Goal: Task Accomplishment & Management: Use online tool/utility

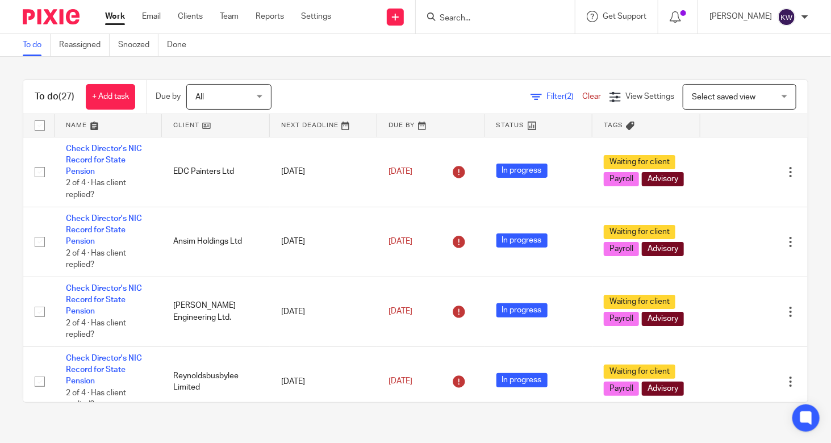
click at [529, 14] on input "Search" at bounding box center [489, 19] width 102 height 10
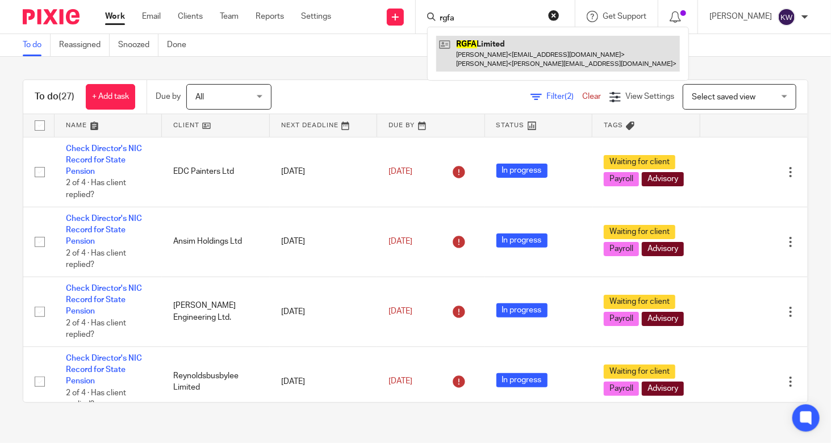
type input "rgfa"
click at [516, 56] on link at bounding box center [558, 53] width 244 height 35
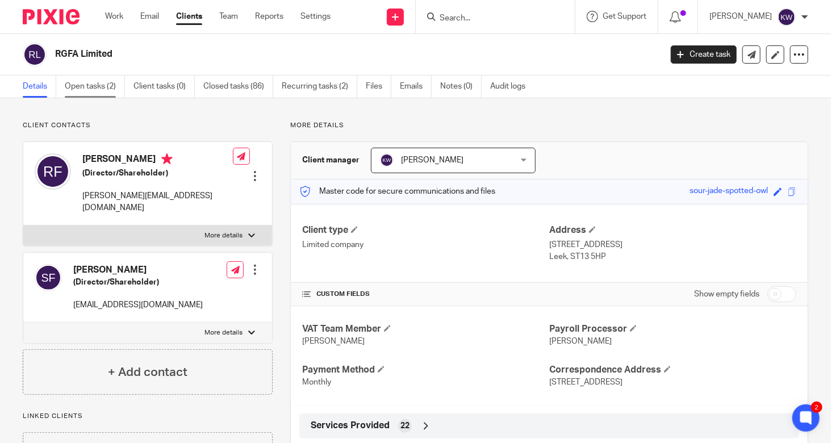
click at [101, 87] on link "Open tasks (2)" at bounding box center [95, 87] width 60 height 22
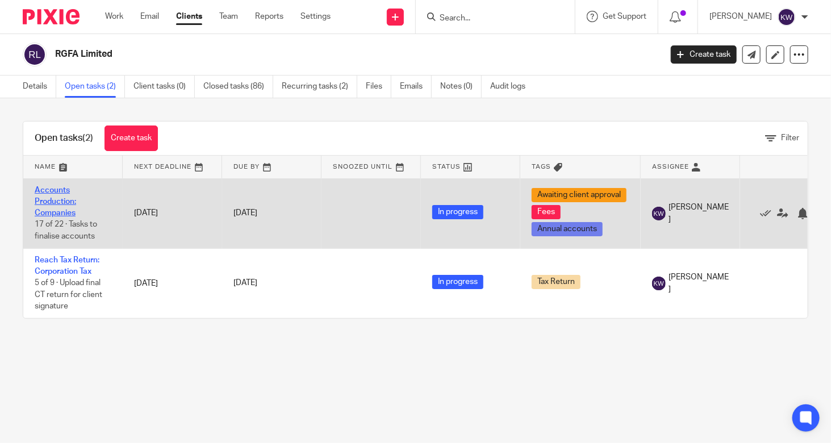
click at [56, 197] on link "Accounts Production: Companies" at bounding box center [55, 201] width 41 height 31
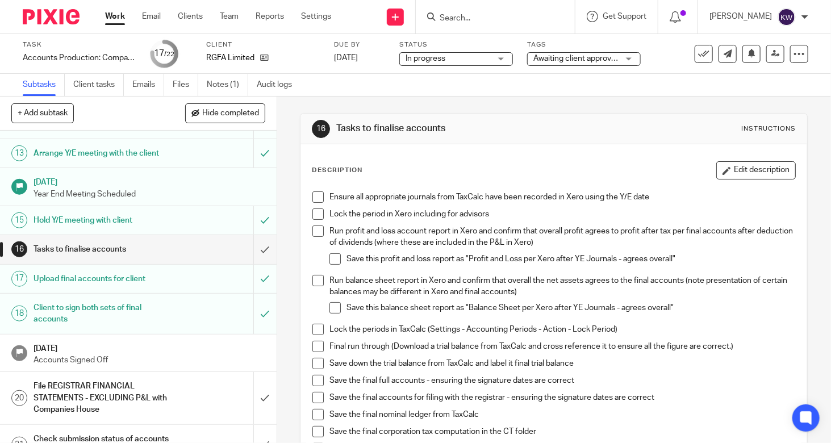
scroll to position [454, 0]
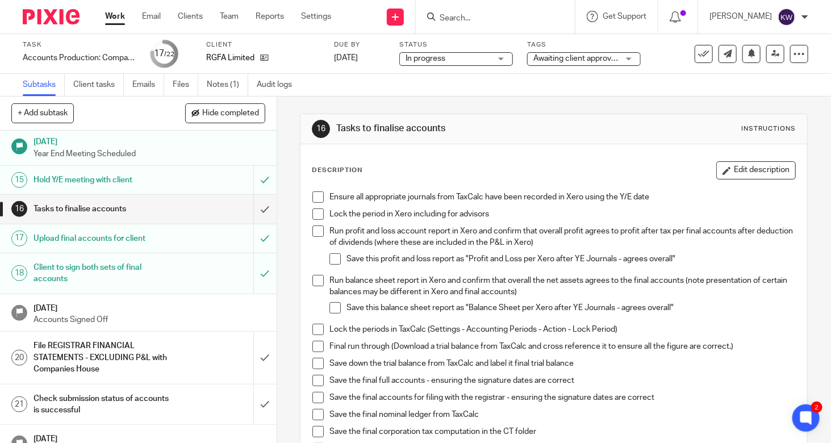
click at [139, 359] on h1 "File REGISTRAR FINANCIAL STATEMENTS - EXCLUDING P&L with Companies House" at bounding box center [103, 357] width 139 height 40
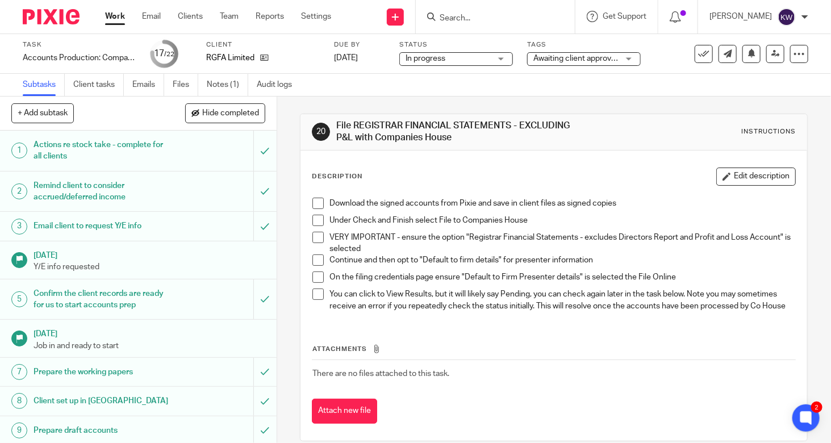
click at [312, 202] on span at bounding box center [317, 203] width 11 height 11
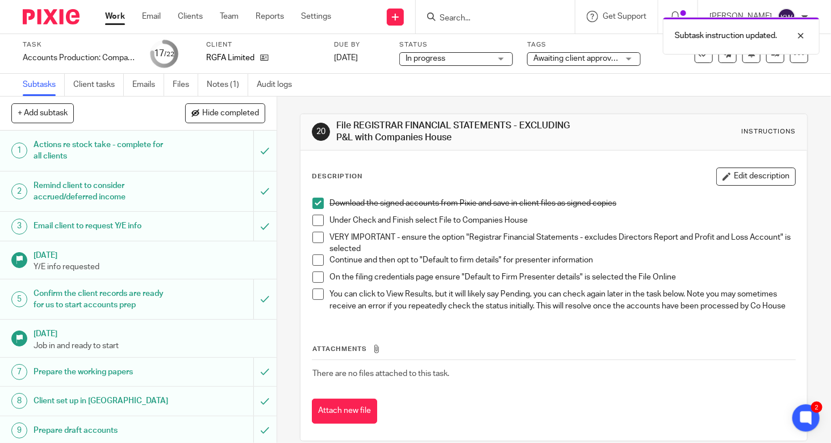
click at [314, 223] on span at bounding box center [317, 220] width 11 height 11
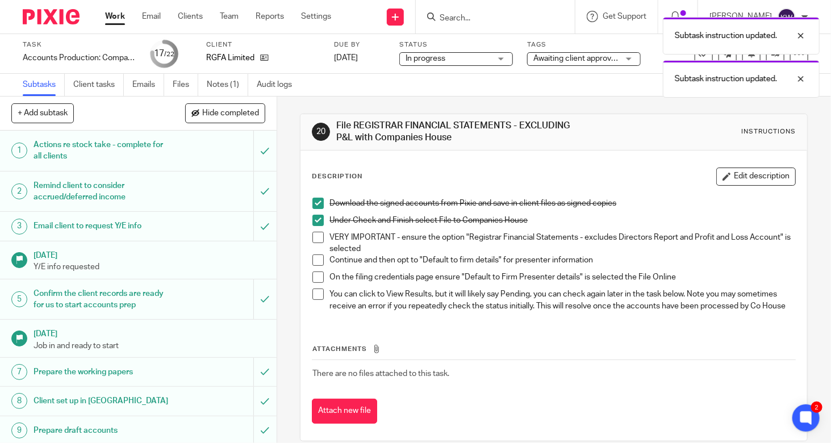
click at [313, 240] on span at bounding box center [317, 237] width 11 height 11
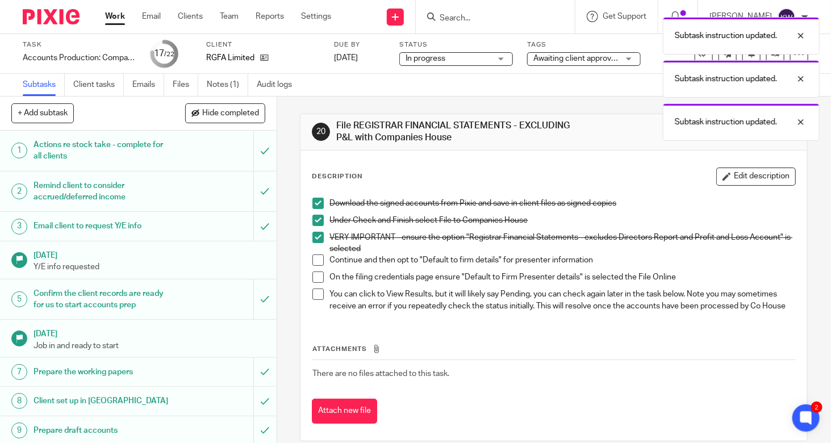
click at [313, 256] on span at bounding box center [317, 259] width 11 height 11
click at [314, 278] on span at bounding box center [317, 276] width 11 height 11
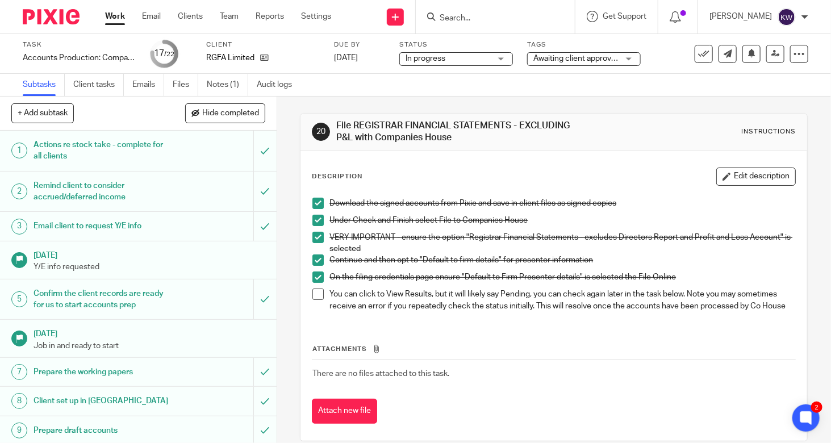
click at [316, 294] on span at bounding box center [317, 293] width 11 height 11
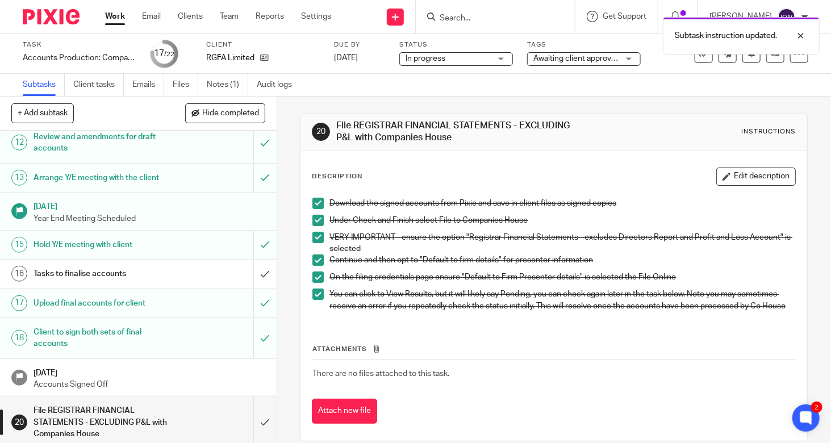
scroll to position [468, 0]
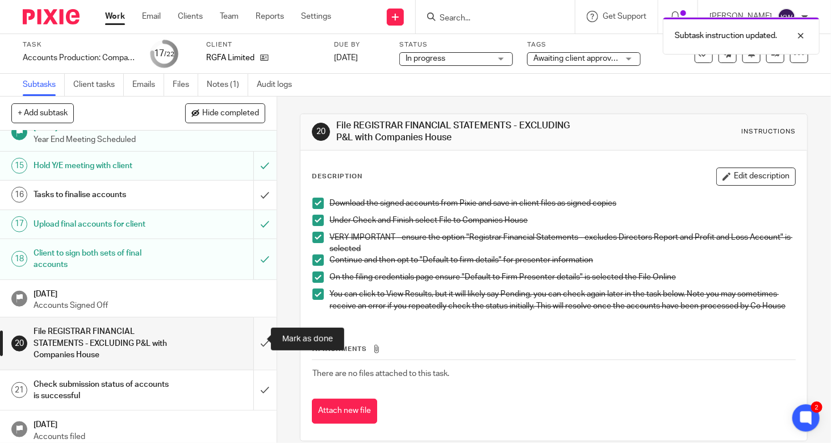
click at [252, 340] on input "submit" at bounding box center [138, 343] width 277 height 52
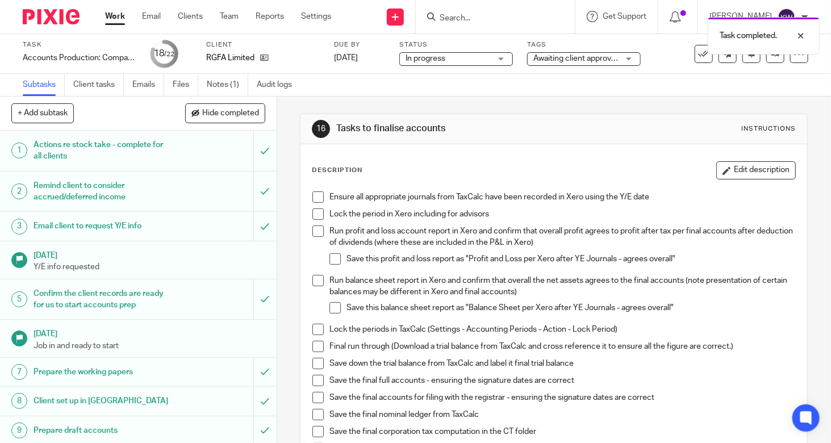
click at [593, 60] on span "Awaiting client approval + 2" at bounding box center [581, 59] width 96 height 8
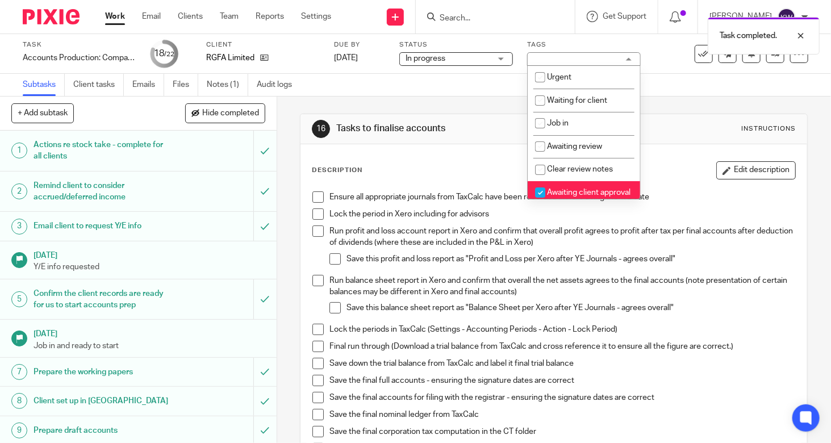
click at [539, 189] on input "checkbox" at bounding box center [540, 193] width 22 height 22
checkbox input "false"
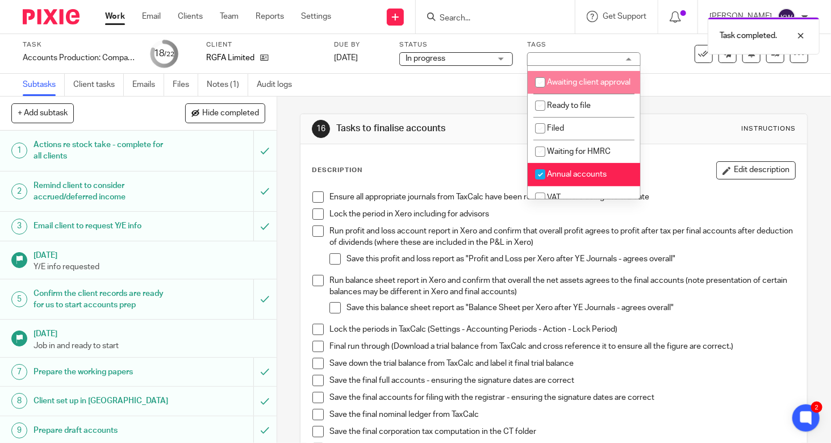
scroll to position [114, 0]
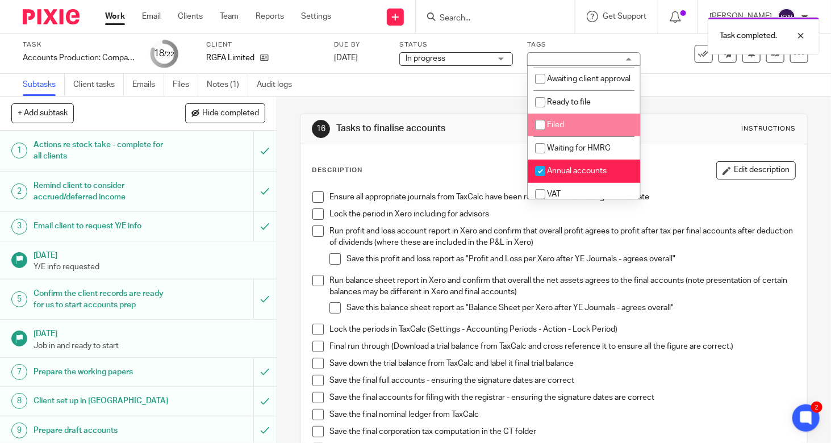
click at [541, 136] on input "checkbox" at bounding box center [540, 125] width 22 height 22
checkbox input "true"
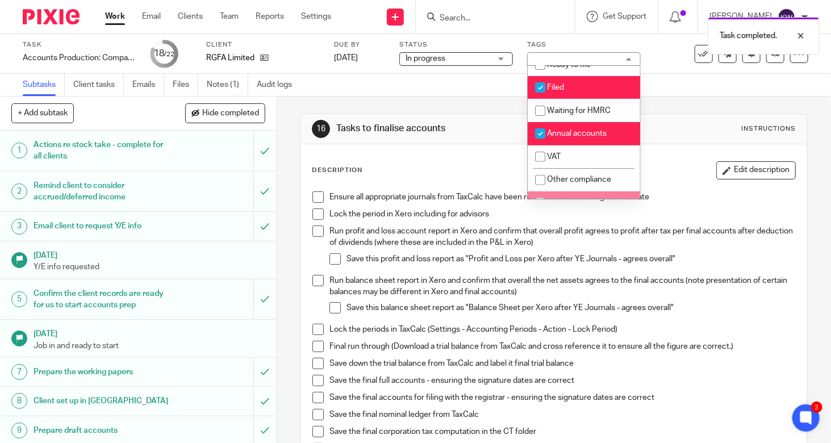
scroll to position [227, 0]
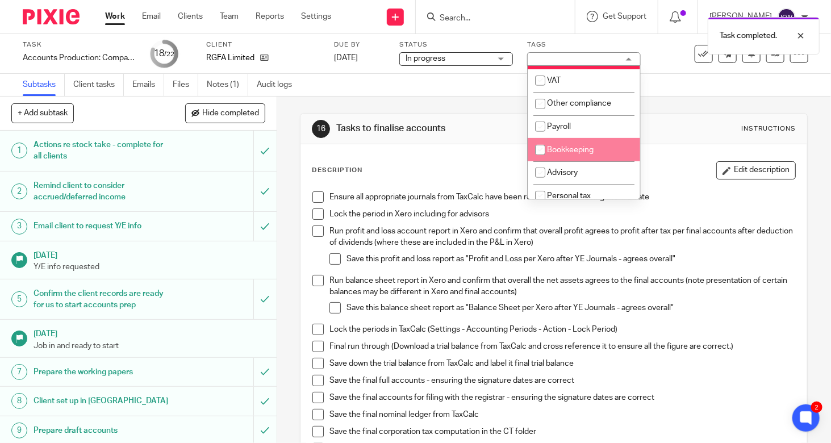
click at [291, 166] on div "16 Tasks to finalise accounts Instructions Description Edit description Ensure …" at bounding box center [554, 270] width 554 height 346
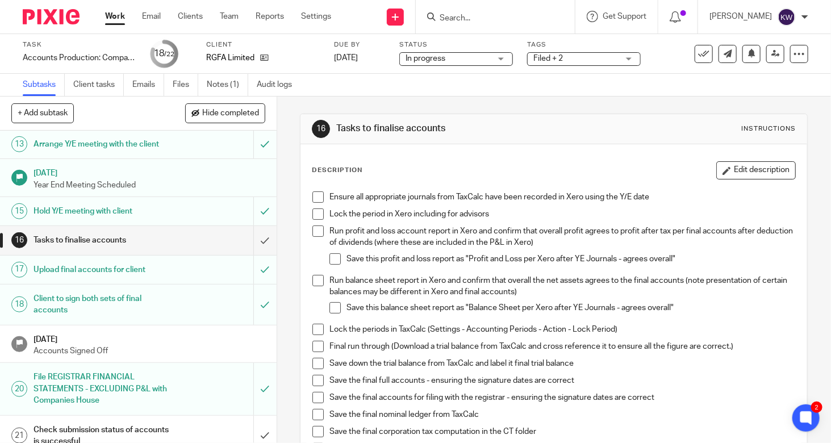
scroll to position [468, 0]
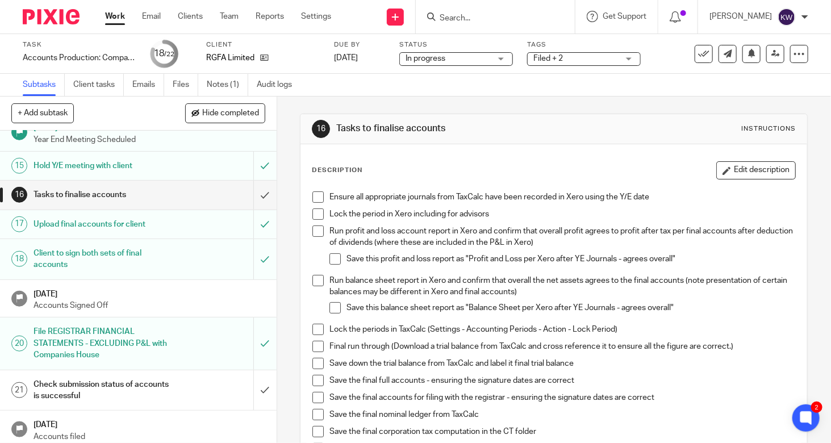
click at [153, 387] on h1 "Check submission status of accounts is successful" at bounding box center [103, 390] width 139 height 29
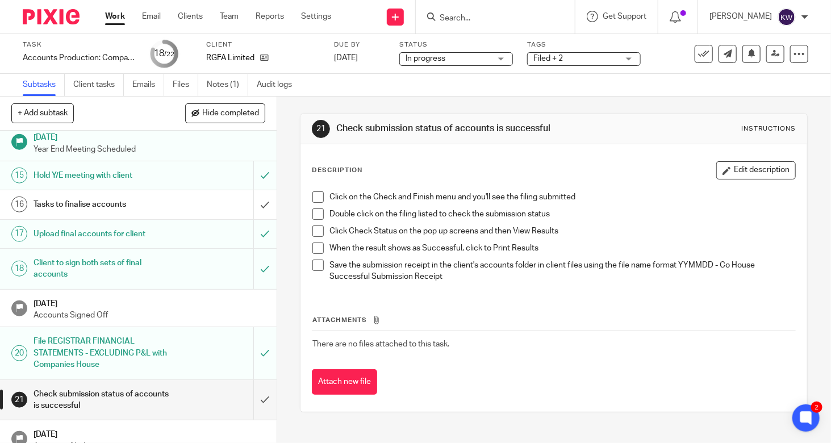
scroll to position [468, 0]
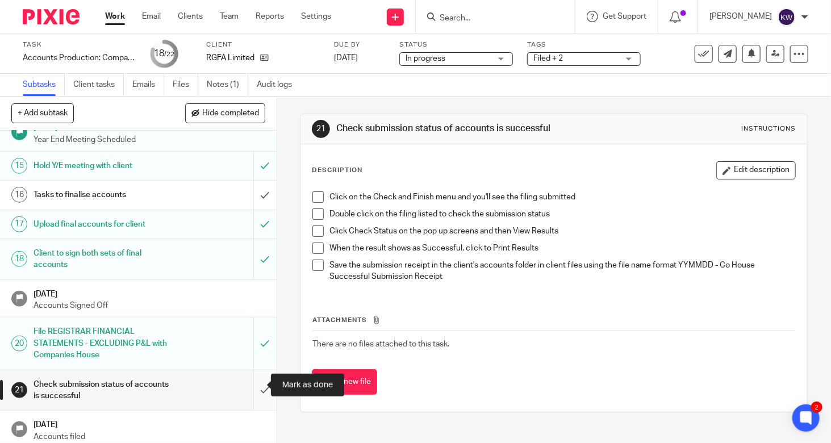
click at [257, 386] on input "submit" at bounding box center [138, 390] width 277 height 40
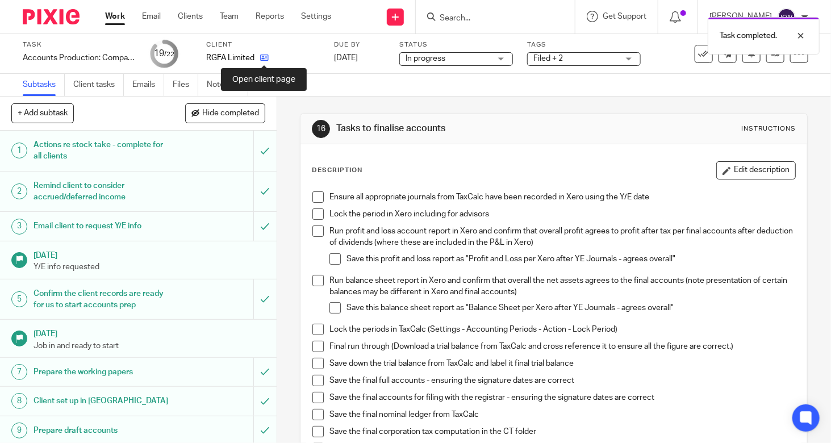
click at [264, 56] on icon at bounding box center [264, 57] width 9 height 9
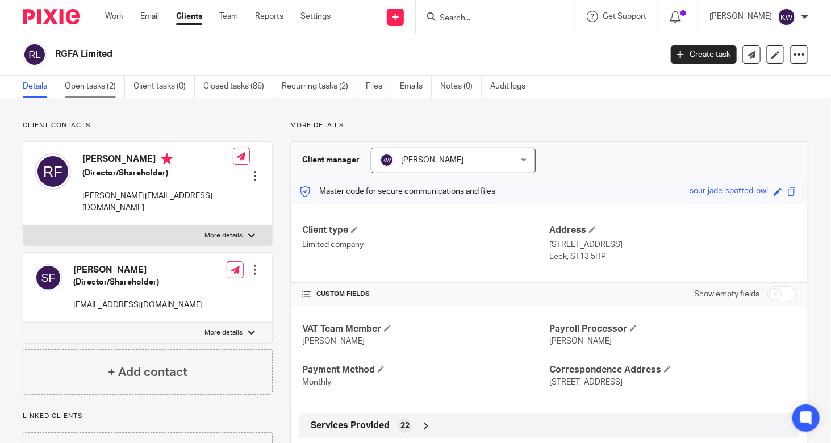
click at [95, 89] on link "Open tasks (2)" at bounding box center [95, 87] width 60 height 22
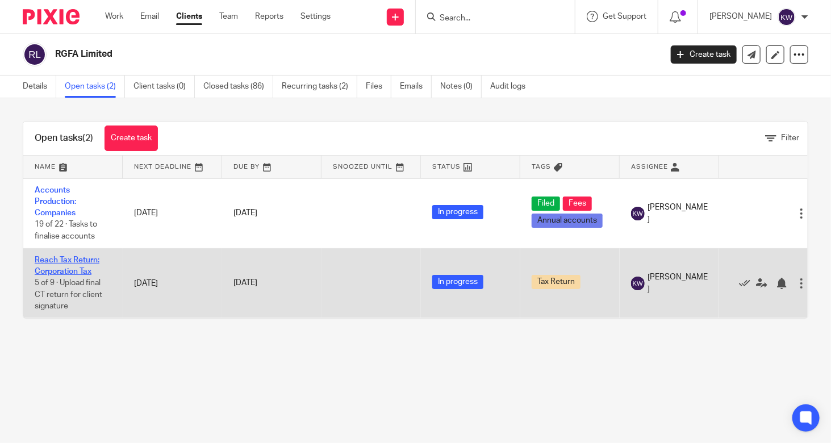
click at [61, 268] on link "Reach Tax Return: Corporation Tax" at bounding box center [67, 265] width 65 height 19
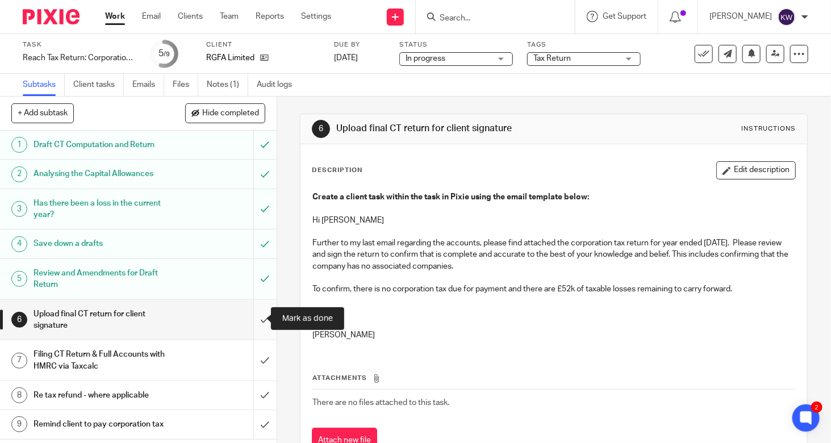
click at [254, 319] on input "submit" at bounding box center [138, 320] width 277 height 40
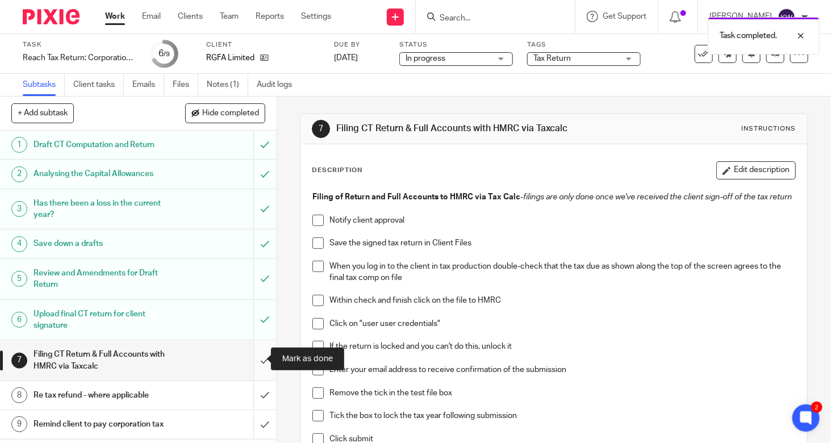
click at [254, 357] on input "submit" at bounding box center [138, 360] width 277 height 40
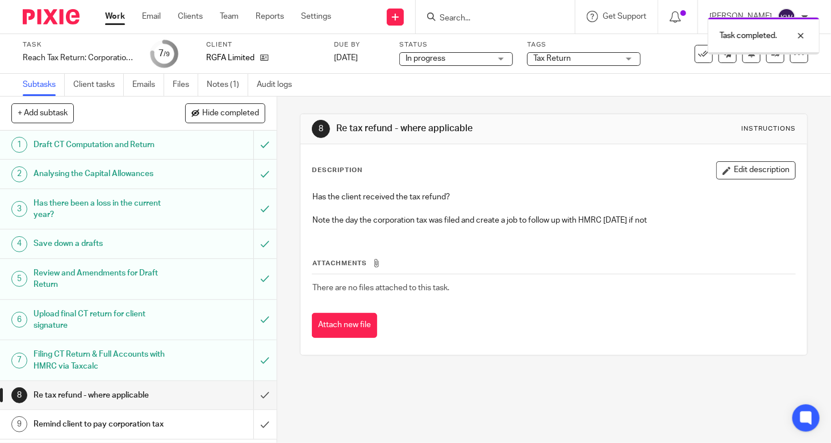
click at [547, 60] on span "Tax Return" at bounding box center [551, 59] width 37 height 8
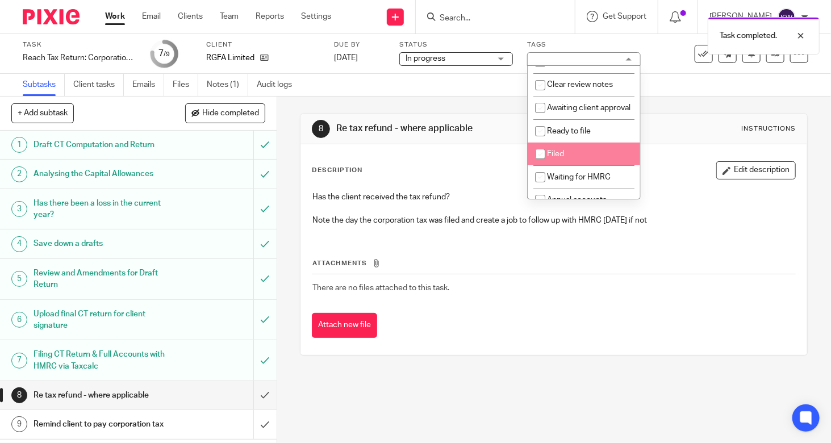
scroll to position [114, 0]
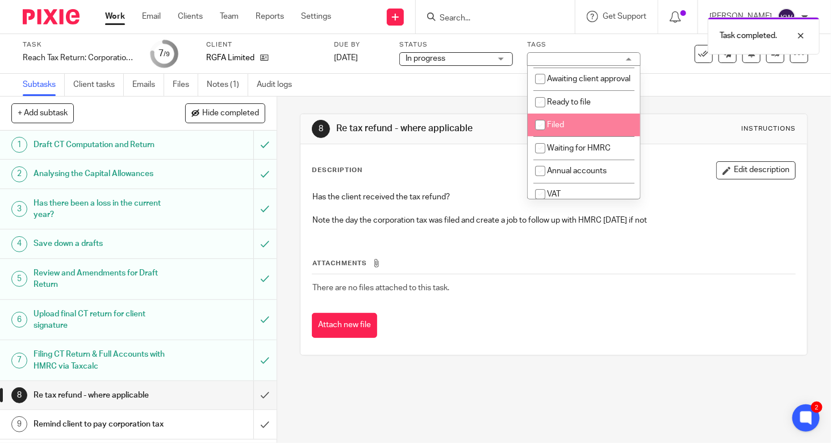
click at [543, 136] on input "checkbox" at bounding box center [540, 125] width 22 height 22
checkbox input "true"
click at [291, 150] on div "8 Re tax refund - where applicable Instructions Description Edit description Ha…" at bounding box center [554, 270] width 554 height 346
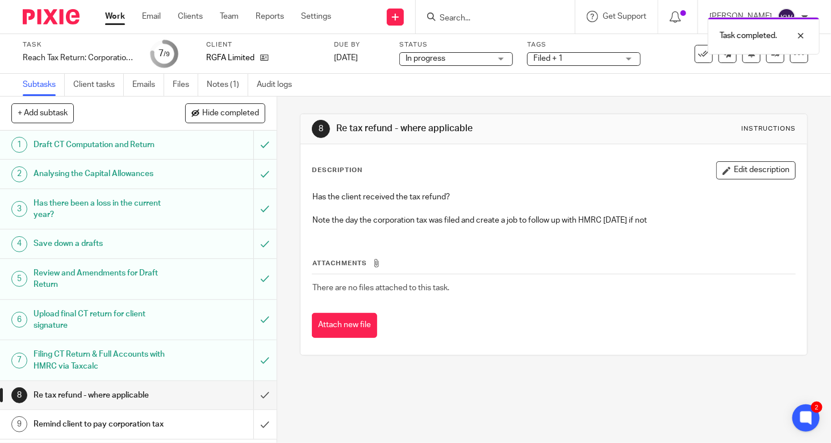
scroll to position [6, 0]
click at [103, 416] on h1 "Remind client to pay corporation tax" at bounding box center [103, 424] width 139 height 17
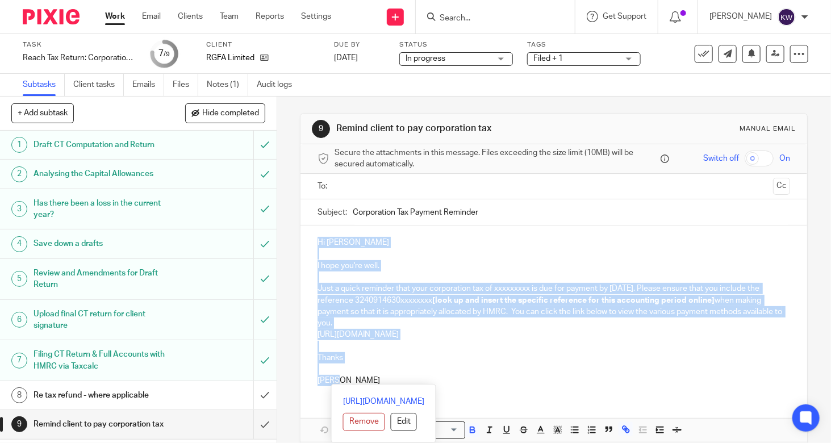
drag, startPoint x: 425, startPoint y: 383, endPoint x: 282, endPoint y: 236, distance: 204.8
click at [282, 236] on div "9 Remind client to pay corporation tax Manual email Secure the attachments in t…" at bounding box center [554, 270] width 554 height 346
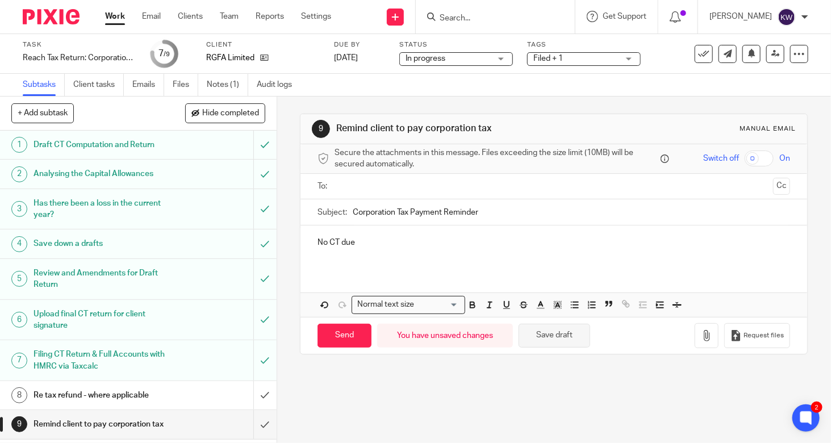
click at [554, 336] on button "Save draft" at bounding box center [554, 336] width 72 height 24
click at [698, 56] on icon at bounding box center [703, 53] width 11 height 11
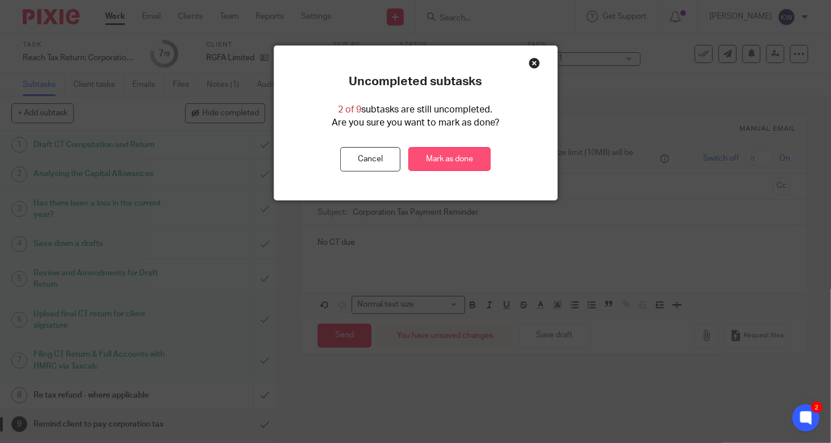
click at [468, 162] on link "Mark as done" at bounding box center [449, 159] width 82 height 24
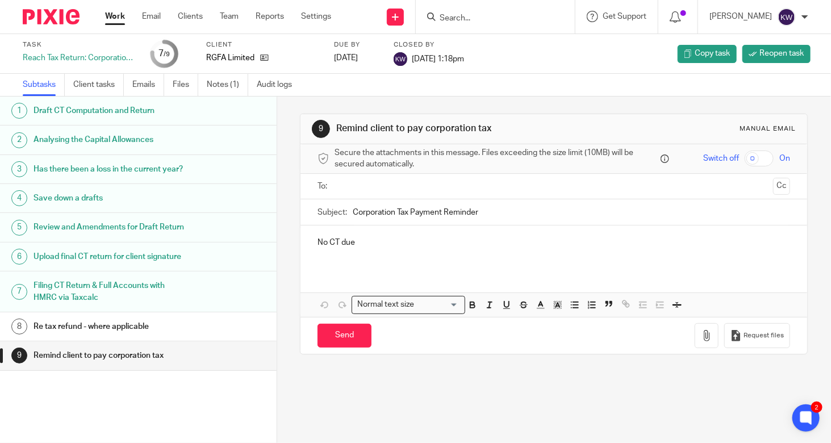
click at [516, 18] on input "Search" at bounding box center [489, 19] width 102 height 10
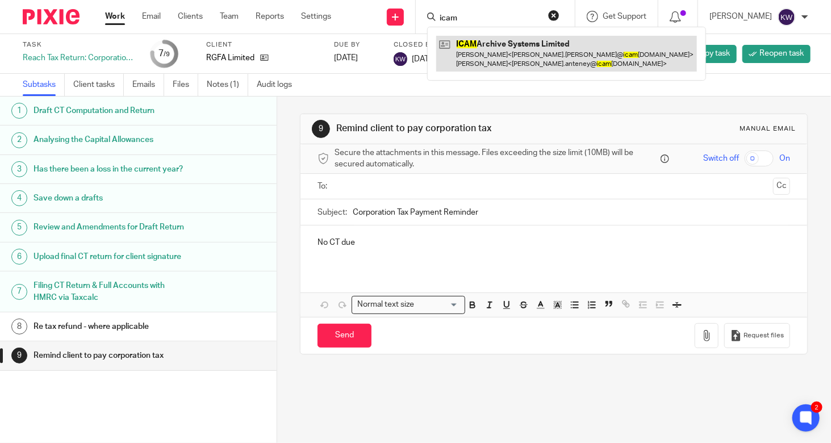
type input "icam"
click at [509, 53] on link at bounding box center [566, 53] width 261 height 35
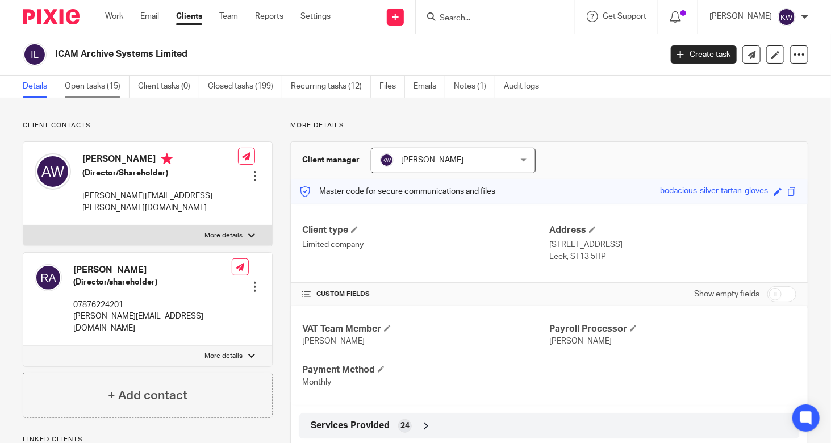
click at [71, 91] on link "Open tasks (15)" at bounding box center [97, 87] width 65 height 22
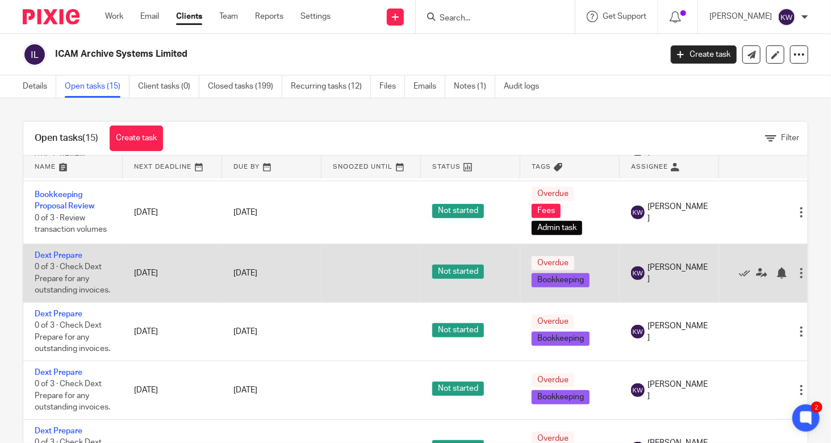
scroll to position [227, 0]
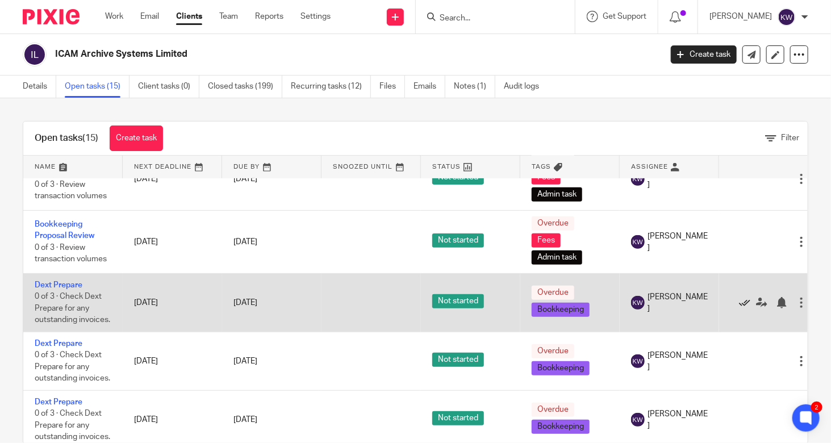
click at [743, 297] on icon at bounding box center [744, 302] width 11 height 11
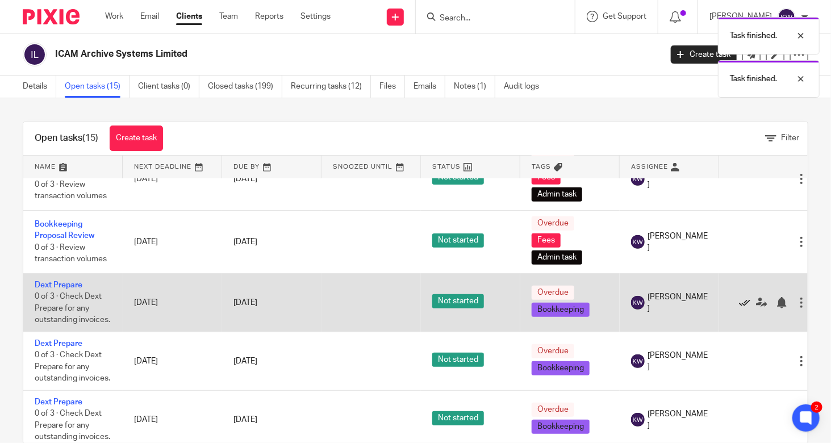
click at [743, 297] on icon at bounding box center [744, 302] width 11 height 11
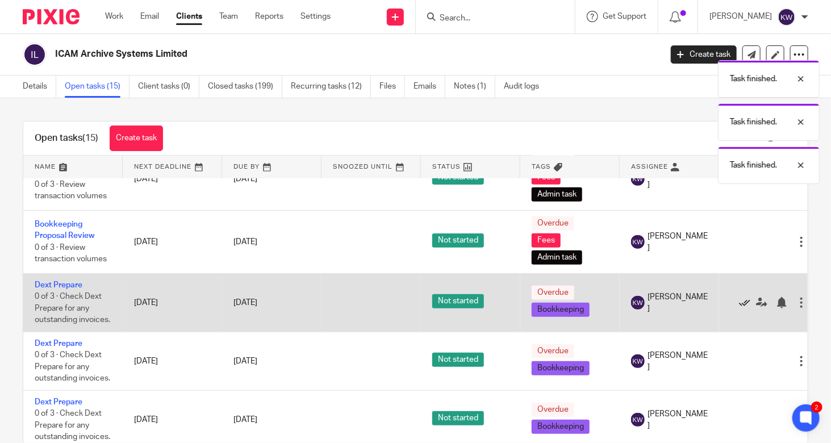
click at [743, 297] on icon at bounding box center [744, 302] width 11 height 11
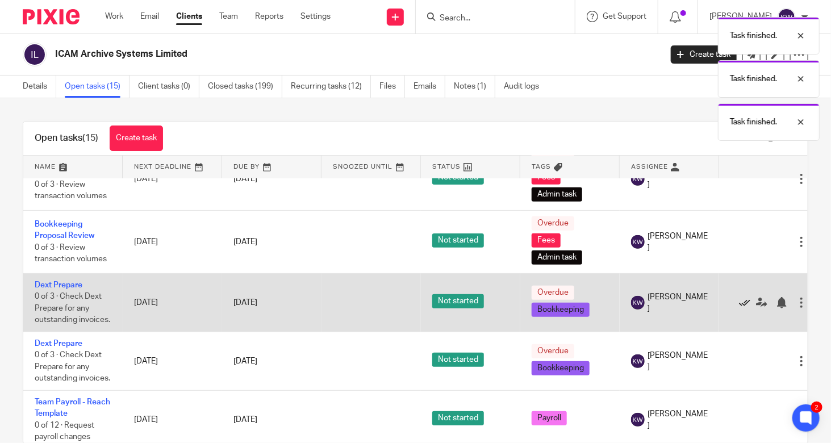
click at [743, 297] on icon at bounding box center [744, 302] width 11 height 11
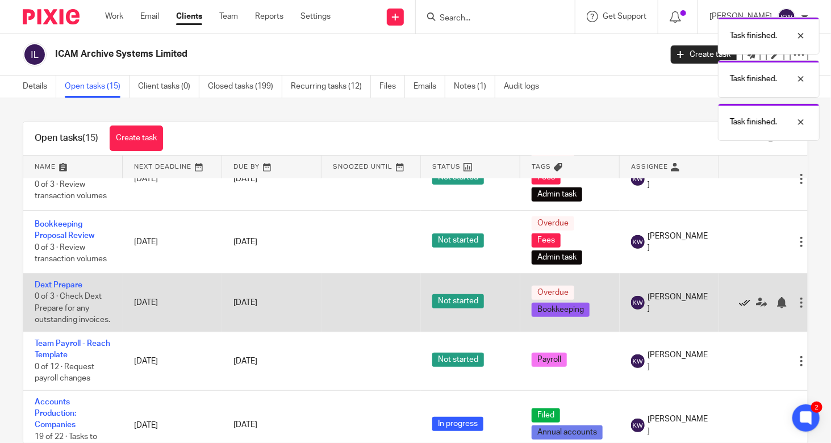
click at [743, 297] on icon at bounding box center [744, 302] width 11 height 11
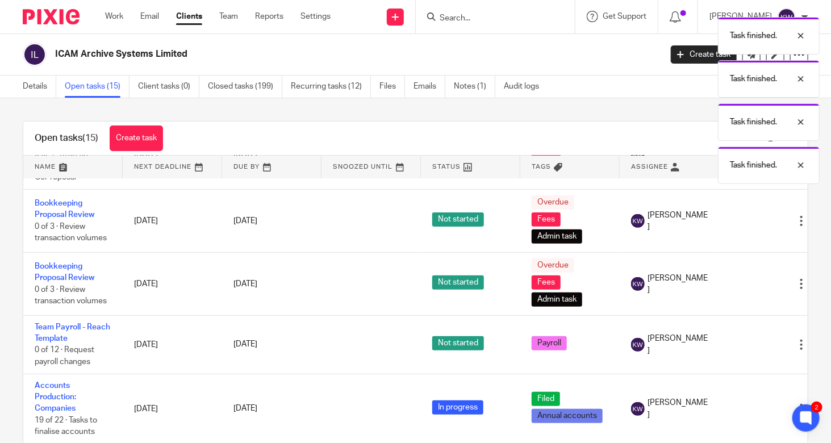
scroll to position [175, 0]
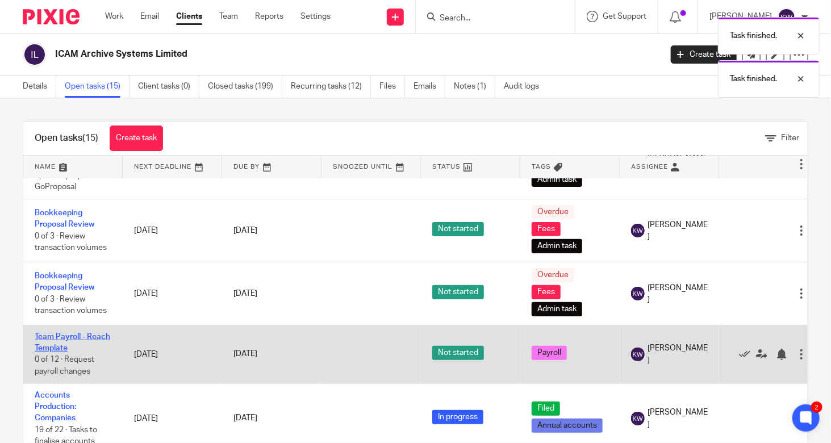
click at [56, 333] on link "Team Payroll - Reach Template" at bounding box center [73, 342] width 76 height 19
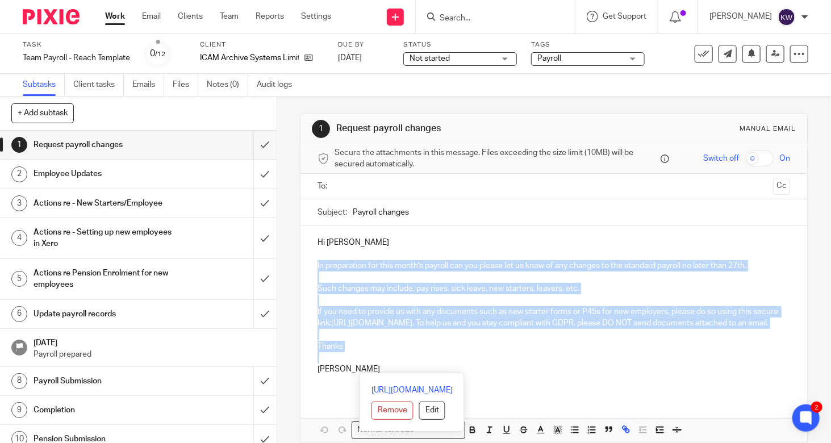
drag, startPoint x: 359, startPoint y: 374, endPoint x: 307, endPoint y: 267, distance: 118.3
click at [307, 267] on div "Hi [PERSON_NAME] In preparation for this month's payroll can you please let us …" at bounding box center [553, 309] width 506 height 169
click at [604, 363] on p at bounding box center [553, 357] width 472 height 11
drag, startPoint x: 380, startPoint y: 383, endPoint x: 309, endPoint y: 236, distance: 162.8
click at [309, 236] on div "Hi [PERSON_NAME] In preparation for this month's payroll can you please let us …" at bounding box center [553, 309] width 506 height 169
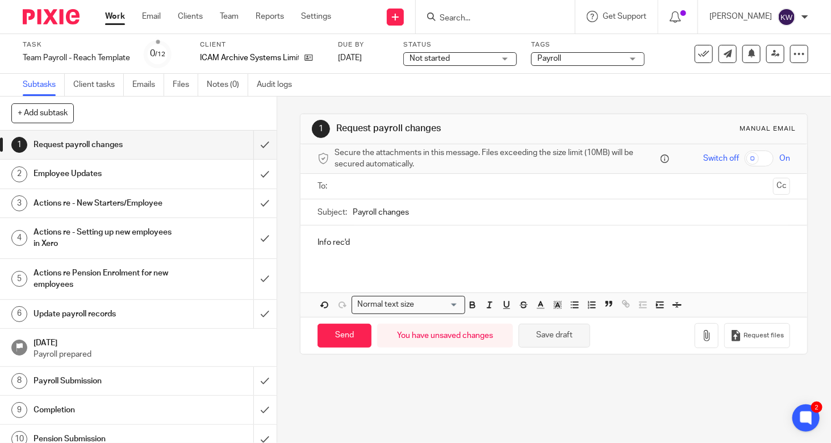
click at [550, 340] on button "Save draft" at bounding box center [554, 336] width 72 height 24
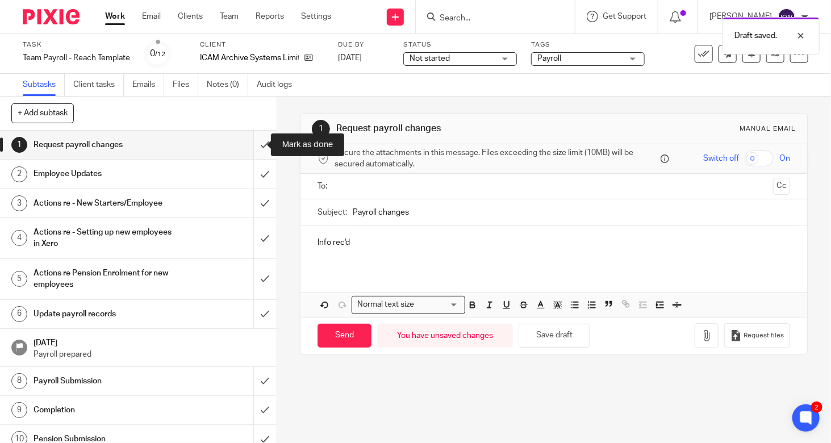
click at [255, 144] on input "submit" at bounding box center [138, 145] width 277 height 28
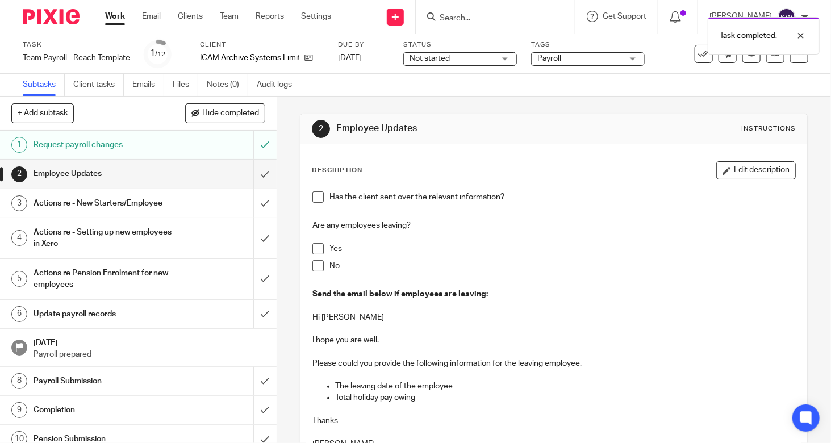
click at [316, 196] on span at bounding box center [317, 196] width 11 height 11
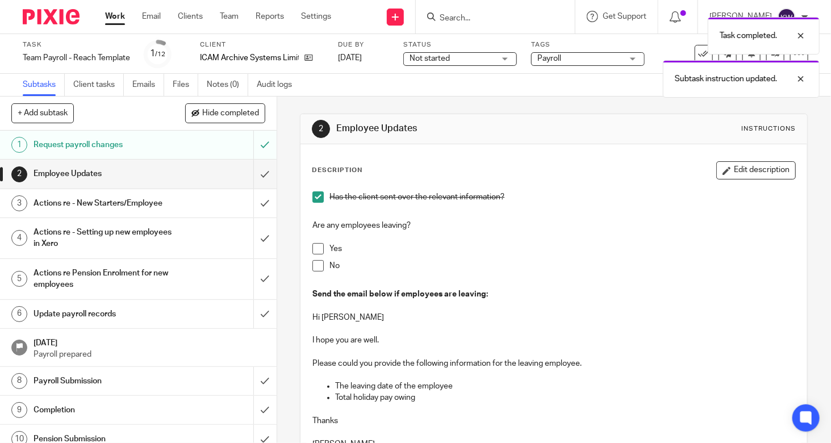
click at [316, 266] on span at bounding box center [317, 265] width 11 height 11
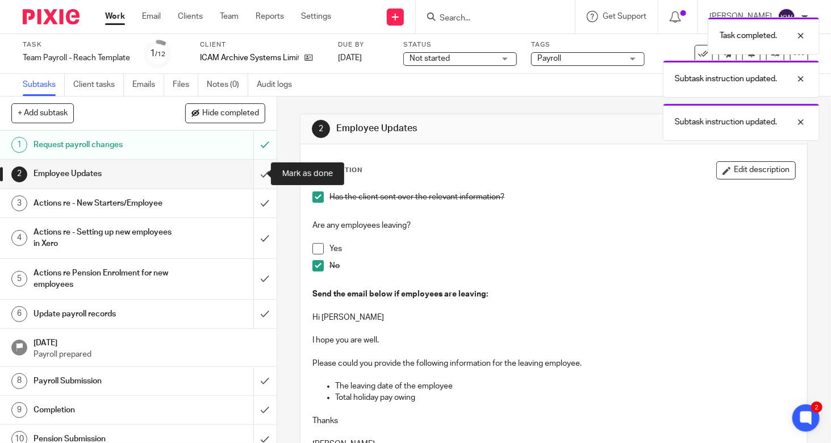
click at [249, 176] on input "submit" at bounding box center [138, 174] width 277 height 28
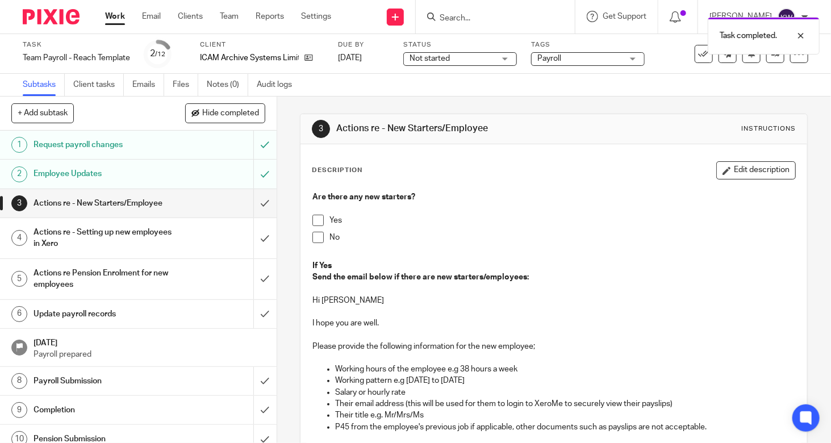
click at [316, 238] on span at bounding box center [317, 237] width 11 height 11
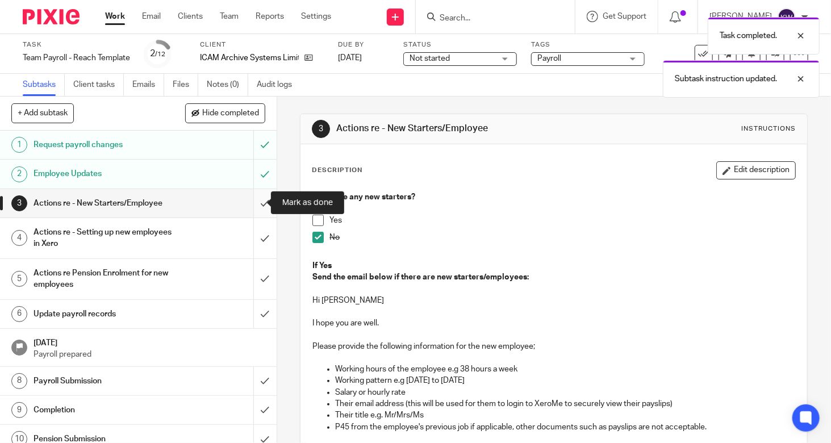
click at [254, 202] on input "submit" at bounding box center [138, 203] width 277 height 28
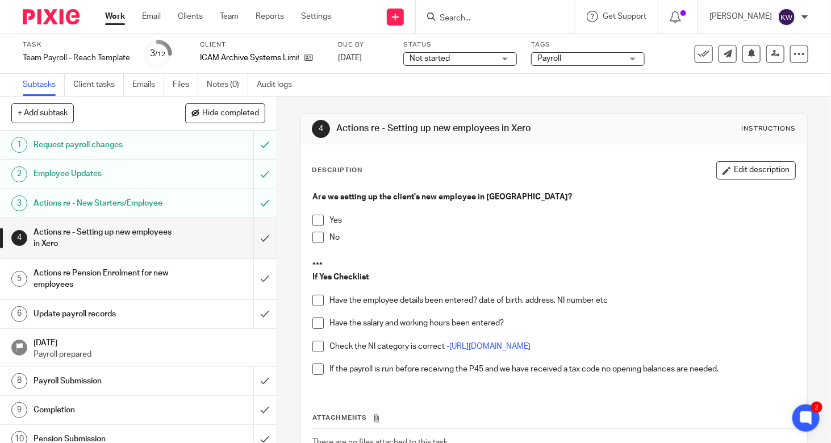
click at [316, 236] on span at bounding box center [317, 237] width 11 height 11
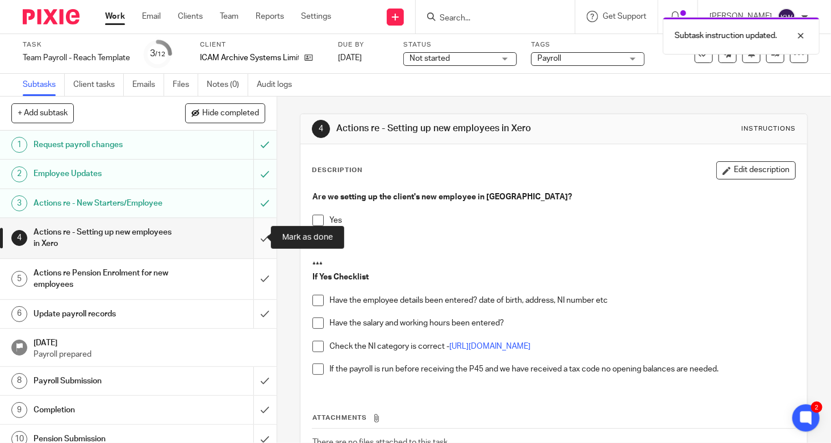
click at [250, 237] on input "submit" at bounding box center [138, 238] width 277 height 40
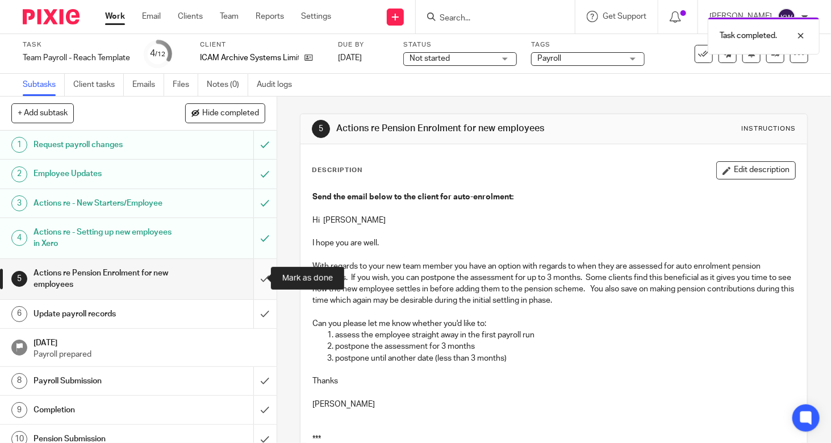
click at [253, 279] on input "submit" at bounding box center [138, 279] width 277 height 40
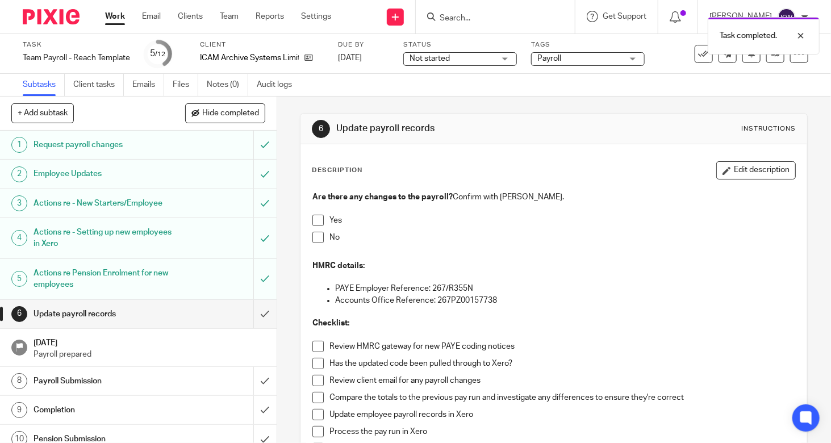
click at [315, 216] on span at bounding box center [317, 220] width 11 height 11
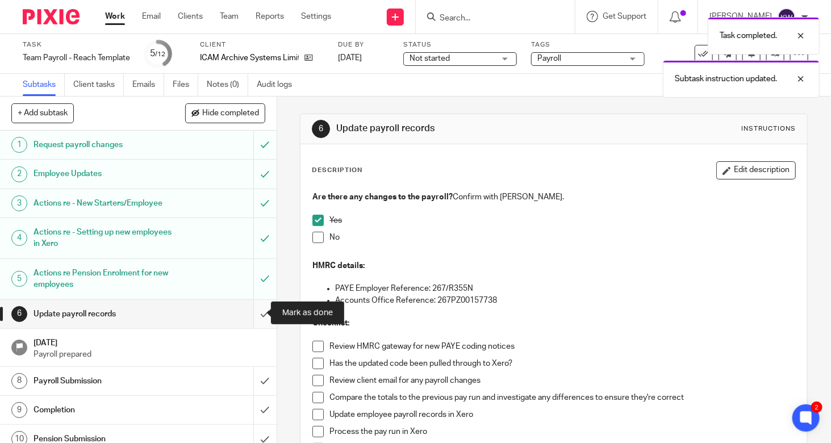
click at [253, 311] on input "submit" at bounding box center [138, 314] width 277 height 28
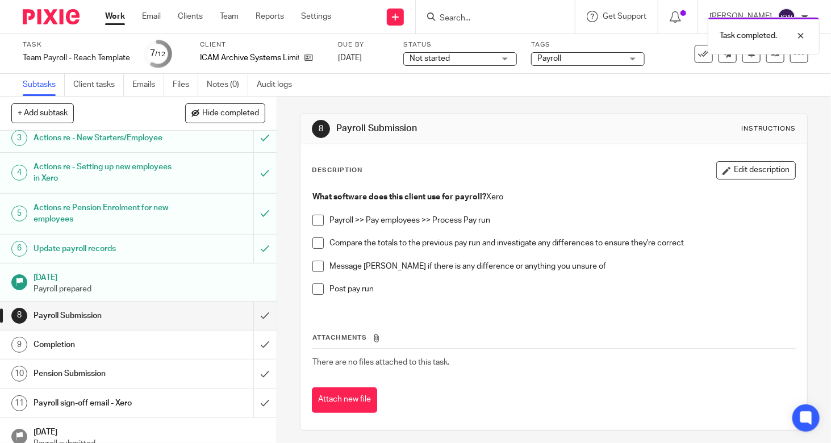
scroll to position [75, 0]
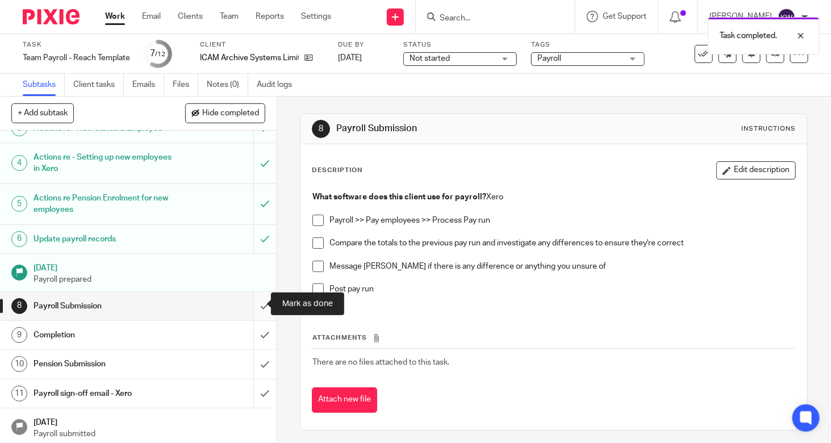
click at [256, 303] on input "submit" at bounding box center [138, 306] width 277 height 28
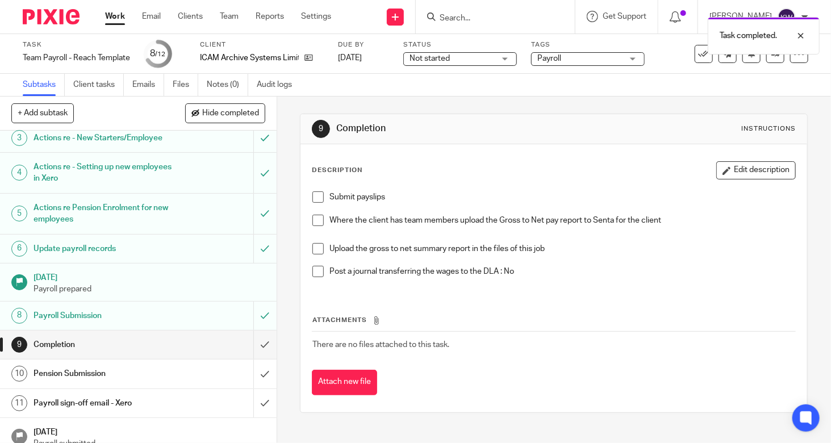
scroll to position [75, 0]
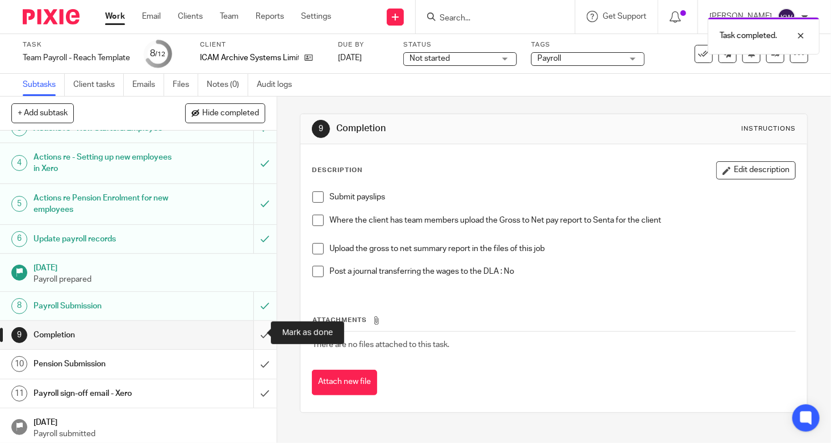
click at [251, 333] on input "submit" at bounding box center [138, 335] width 277 height 28
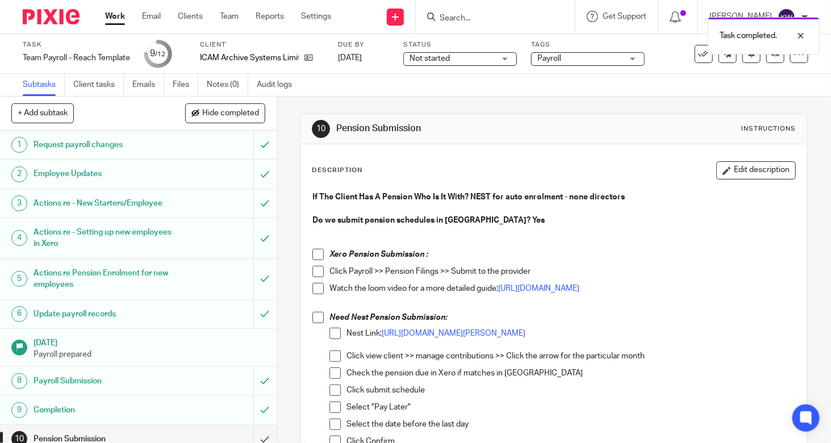
click at [320, 253] on span at bounding box center [317, 254] width 11 height 11
click at [314, 269] on span at bounding box center [317, 271] width 11 height 11
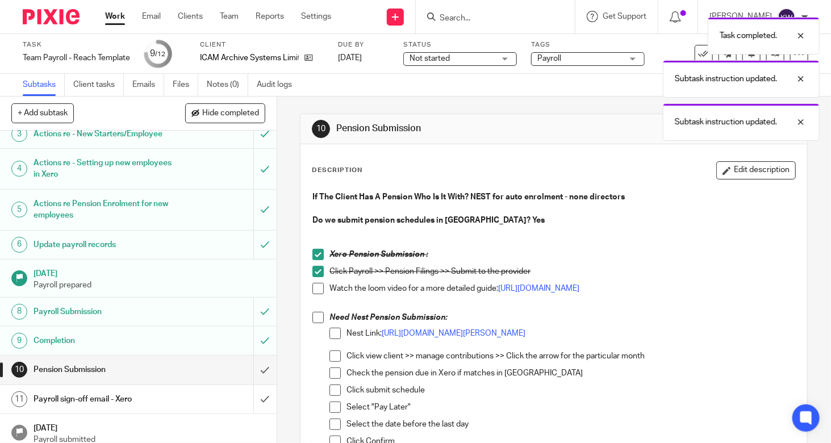
scroll to position [75, 0]
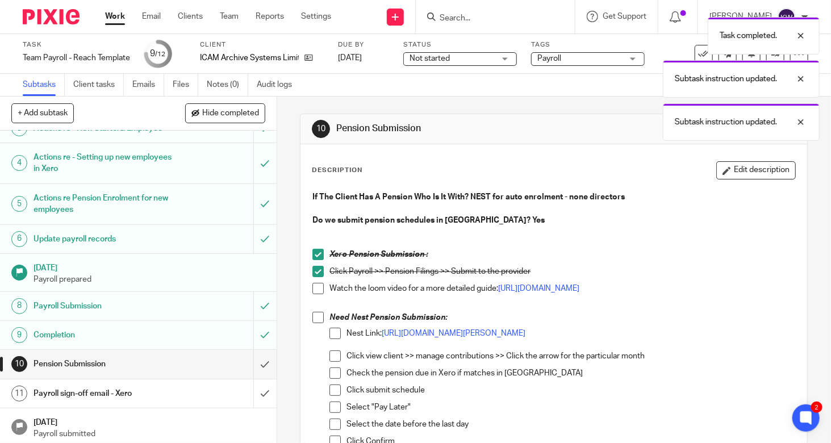
click at [191, 395] on div "Payroll sign-off email - Xero" at bounding box center [138, 393] width 208 height 17
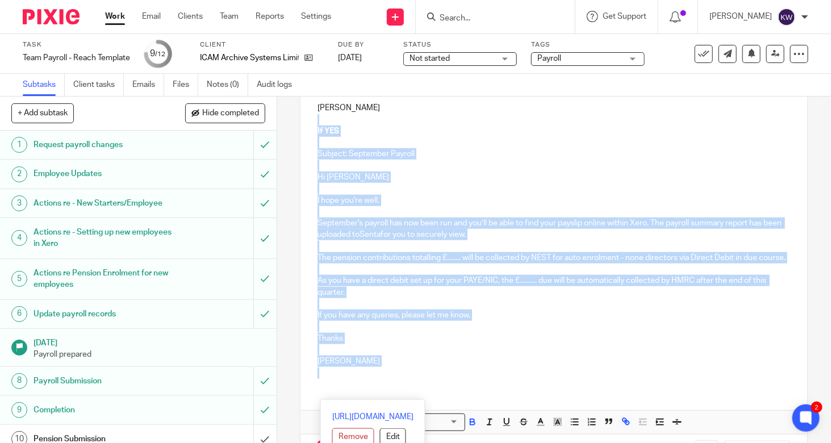
scroll to position [511, 0]
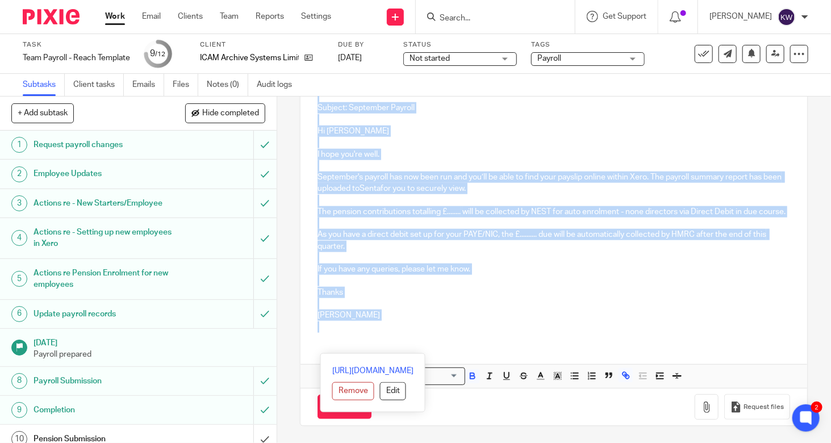
drag, startPoint x: 325, startPoint y: 288, endPoint x: 341, endPoint y: 449, distance: 161.5
click at [341, 442] on html "Work Email Clients Team Reports Settings Work Email Clients Team Reports Settin…" at bounding box center [415, 221] width 831 height 443
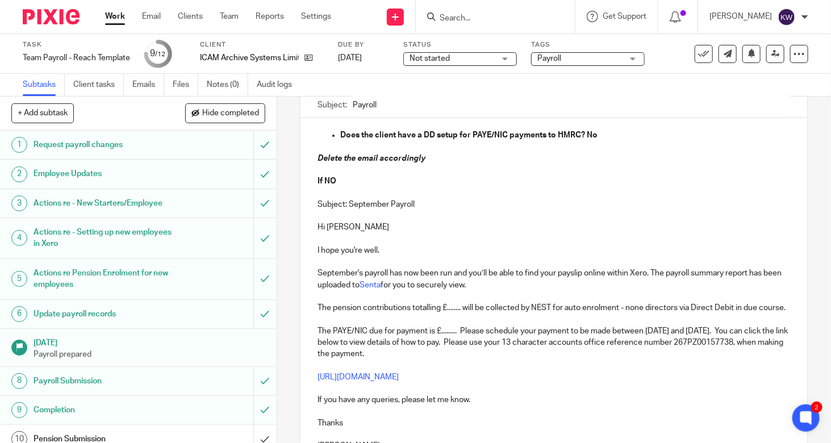
scroll to position [0, 0]
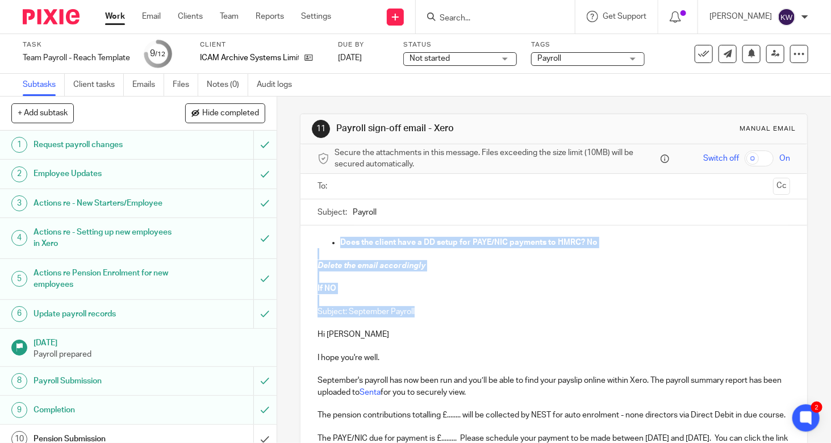
drag, startPoint x: 442, startPoint y: 310, endPoint x: 303, endPoint y: 244, distance: 154.2
click at [303, 244] on div "Does the client have a DD setup for PAYE/NIC payments to HMRC? No Delete the em…" at bounding box center [553, 402] width 506 height 354
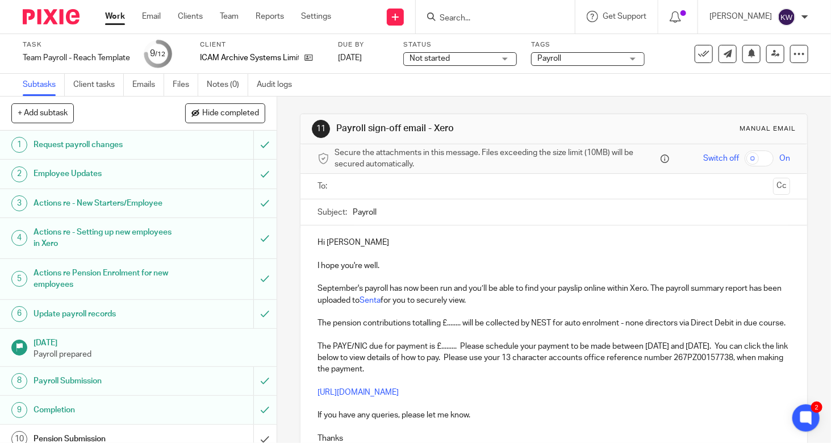
click at [348, 212] on div "Subject: Payroll" at bounding box center [553, 212] width 472 height 26
click at [353, 210] on input "Payroll" at bounding box center [571, 212] width 437 height 26
type input "September Payroll"
drag, startPoint x: 726, startPoint y: 288, endPoint x: 693, endPoint y: 288, distance: 32.9
click at [693, 288] on p "September's payroll has now been run and you’ll be able to find your payslip on…" at bounding box center [553, 294] width 472 height 23
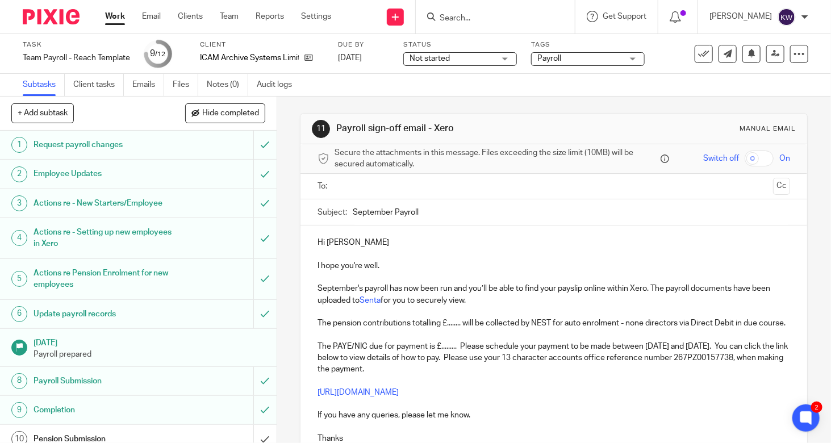
click at [668, 295] on p "September's payroll has now been run and you’ll be able to find your payslip on…" at bounding box center [553, 294] width 472 height 23
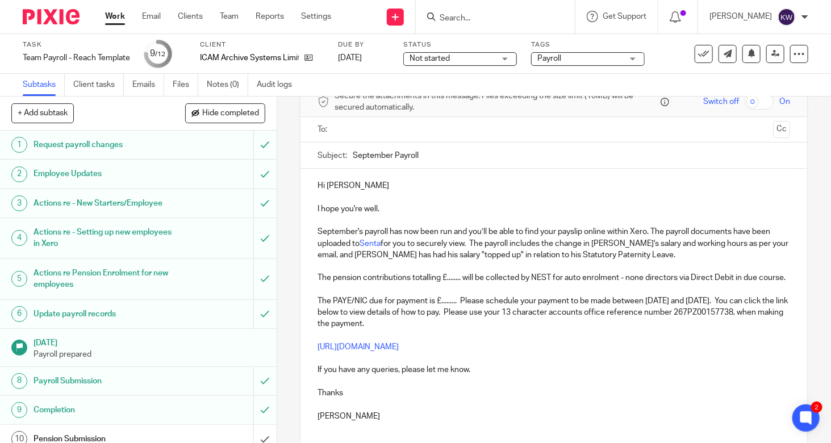
scroll to position [114, 0]
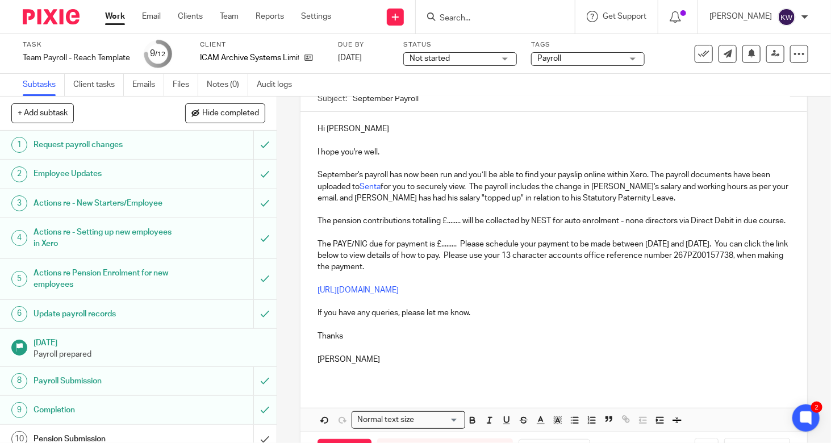
click at [423, 254] on p "The PAYE/NIC due for payment is £......... Please schedule your payment to be m…" at bounding box center [553, 255] width 472 height 35
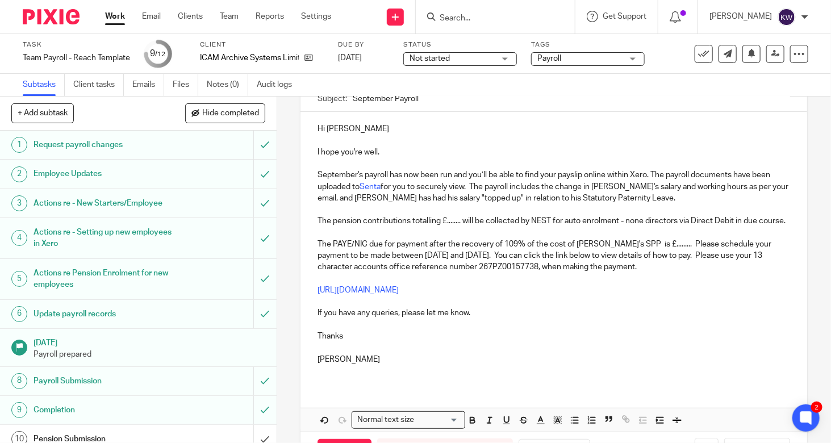
click at [641, 253] on p "The PAYE/NIC due for payment after the recovery of 109% of the cost of [PERSON_…" at bounding box center [553, 255] width 472 height 35
click at [460, 221] on strong at bounding box center [461, 221] width 2 height 8
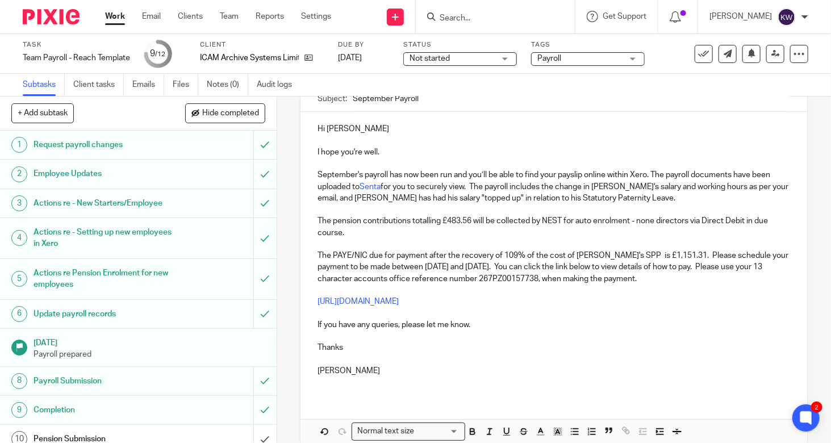
click at [630, 231] on p "The pension contributions totalling £483.56 will be collected by NEST for auto …" at bounding box center [553, 226] width 472 height 23
drag, startPoint x: 583, startPoint y: 218, endPoint x: 556, endPoint y: 231, distance: 29.2
click at [556, 232] on p "The pension contributions totalling £483.56 will be collected by NEST for auto …" at bounding box center [553, 226] width 472 height 23
drag, startPoint x: 562, startPoint y: 219, endPoint x: 690, endPoint y: 222, distance: 128.9
click at [690, 222] on p "The pension contributions totalling £483.56 will be collected by NEST for auto …" at bounding box center [553, 226] width 472 height 23
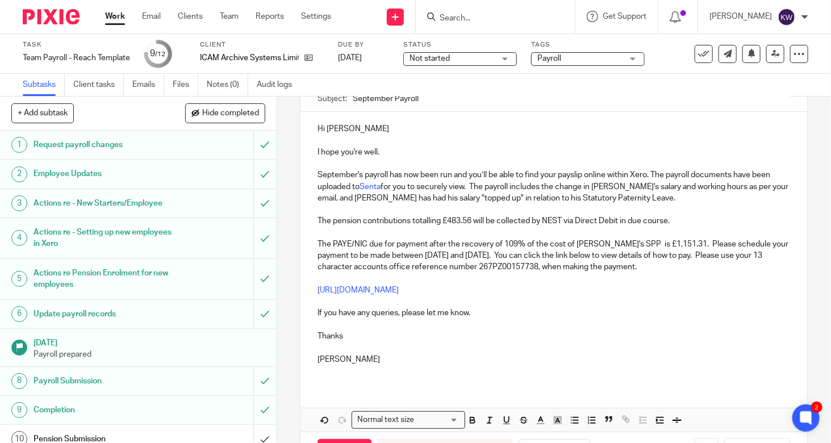
click at [675, 212] on p at bounding box center [553, 209] width 472 height 11
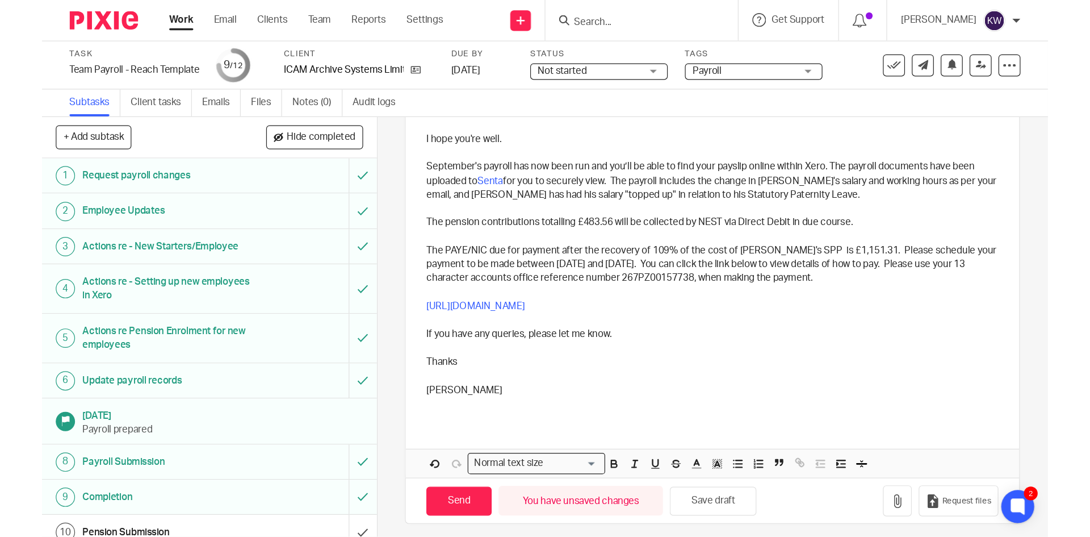
scroll to position [154, 0]
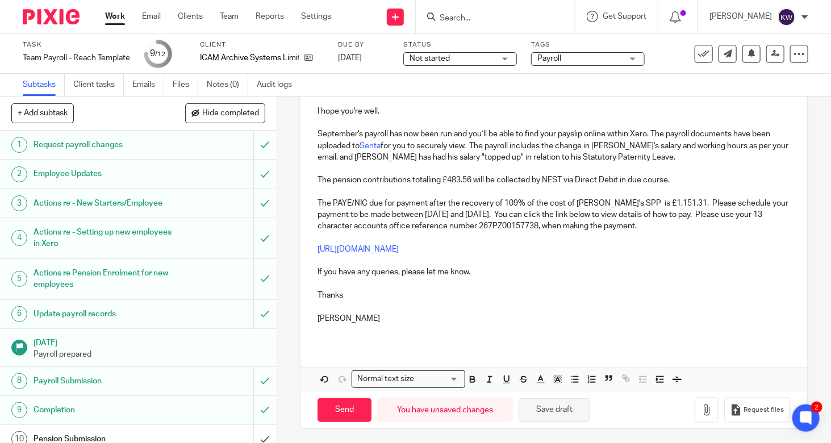
click at [570, 410] on button "Save draft" at bounding box center [554, 410] width 72 height 24
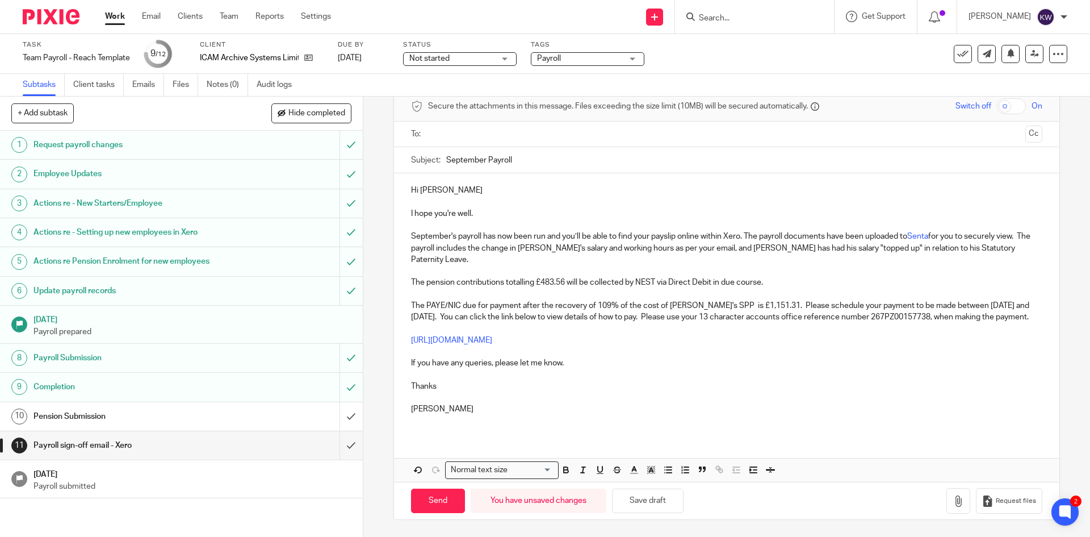
scroll to position [41, 0]
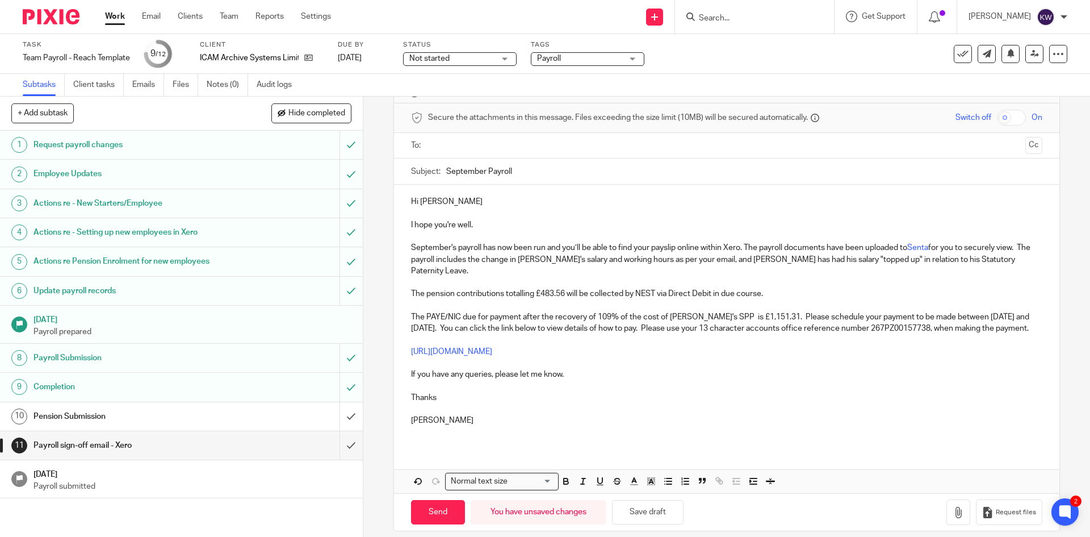
click at [562, 141] on input "text" at bounding box center [726, 145] width 588 height 13
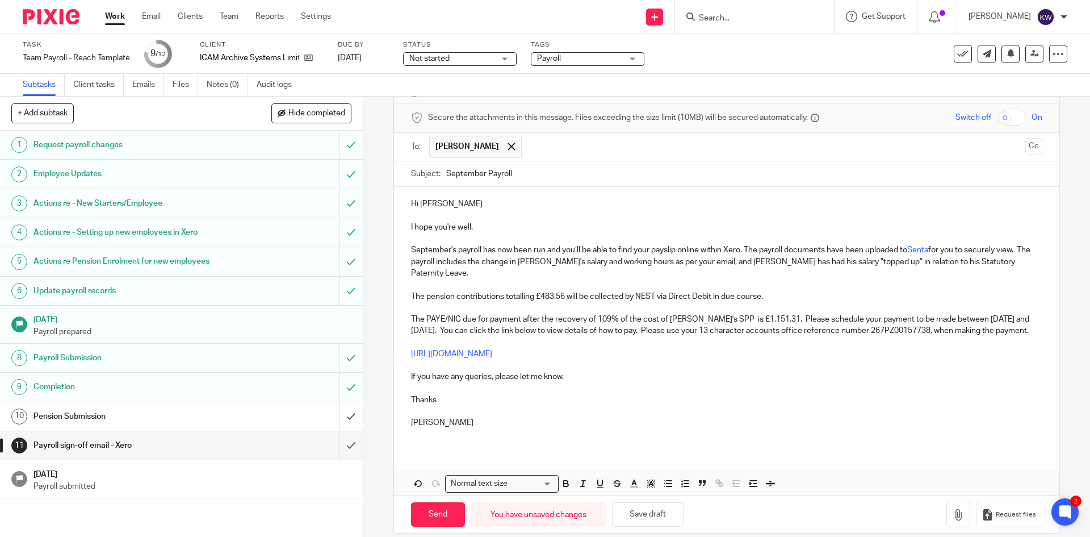
click at [629, 324] on p "The PAYE/NIC due for payment after the recovery of 109% of the cost of [PERSON_…" at bounding box center [726, 324] width 631 height 23
click at [670, 442] on button "Save draft" at bounding box center [648, 514] width 72 height 24
click at [430, 442] on input "Send" at bounding box center [438, 514] width 54 height 24
type input "Sent"
